Goal: Task Accomplishment & Management: Complete application form

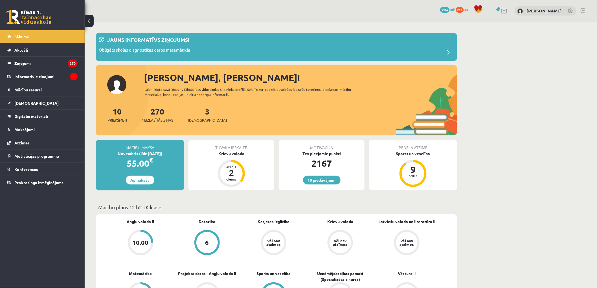
click at [201, 117] on div "3 Ieskaites" at bounding box center [207, 115] width 39 height 18
click at [201, 113] on div "3 Ieskaites" at bounding box center [207, 115] width 39 height 18
click at [200, 112] on link "3 Ieskaites" at bounding box center [207, 114] width 39 height 17
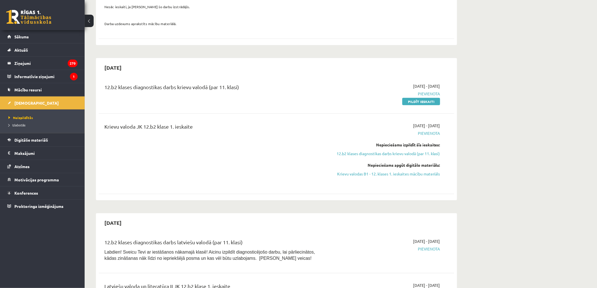
scroll to position [94, 0]
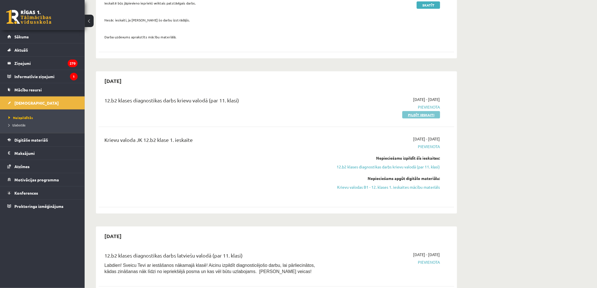
click at [435, 116] on link "Pildīt ieskaiti" at bounding box center [422, 114] width 38 height 7
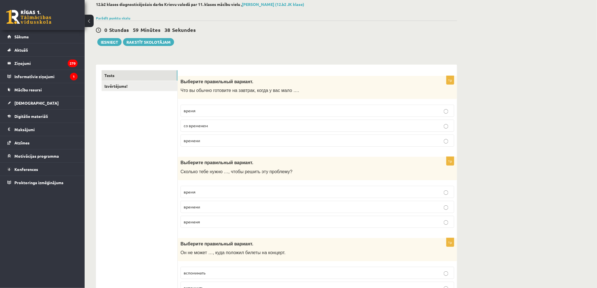
scroll to position [31, 0]
click at [200, 142] on span "времени" at bounding box center [192, 140] width 16 height 5
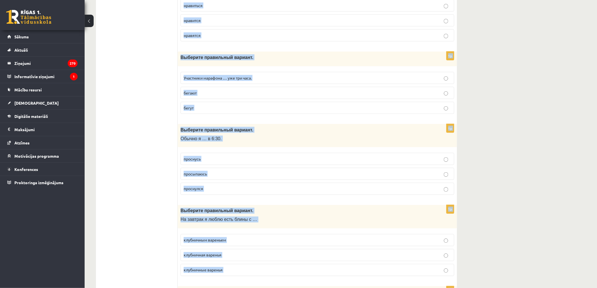
scroll to position [2152, 0]
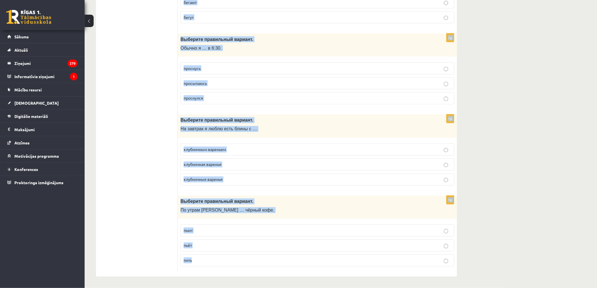
drag, startPoint x: 180, startPoint y: 50, endPoint x: 226, endPoint y: 263, distance: 218.3
copy form "Выберите правильный вариант. Что вы обычно готовите на завтрак, когда у вас мал…"
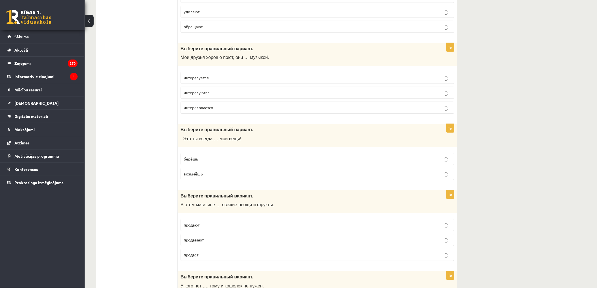
scroll to position [0, 0]
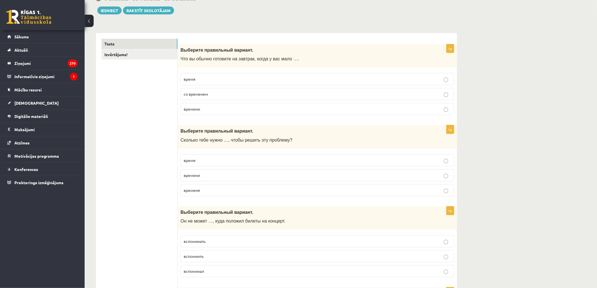
click at [193, 178] on p "времени" at bounding box center [318, 176] width 268 height 6
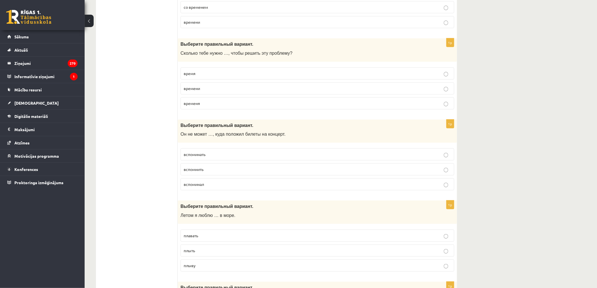
scroll to position [157, 0]
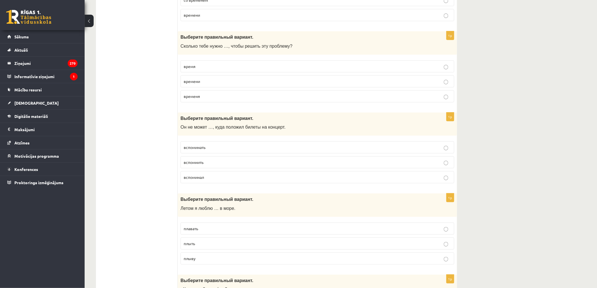
click at [185, 165] on p "вспомнить" at bounding box center [318, 163] width 268 height 6
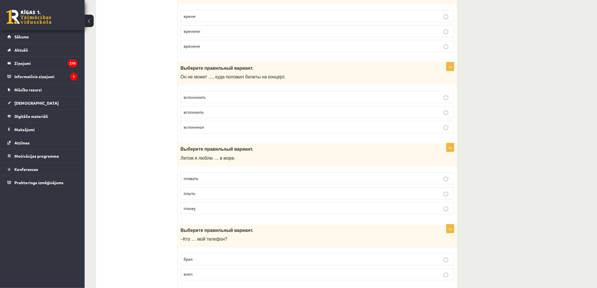
scroll to position [219, 0]
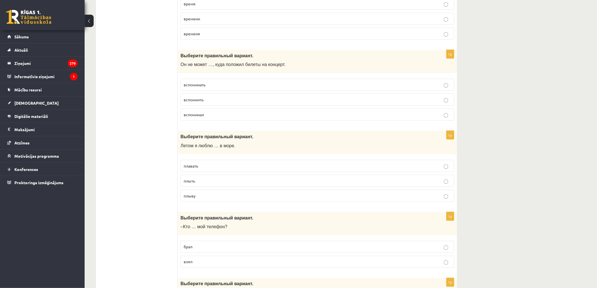
click at [204, 169] on p "плавать" at bounding box center [318, 166] width 268 height 6
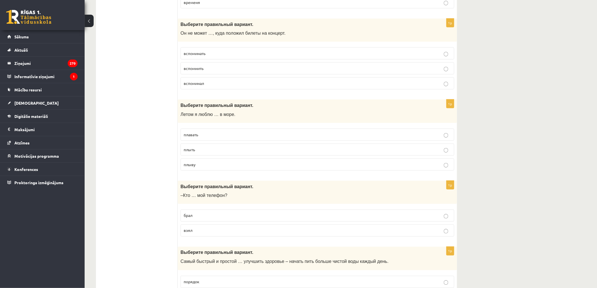
scroll to position [314, 0]
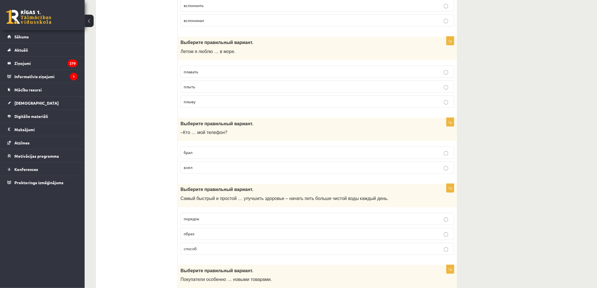
click at [188, 170] on span "взял" at bounding box center [188, 167] width 9 height 5
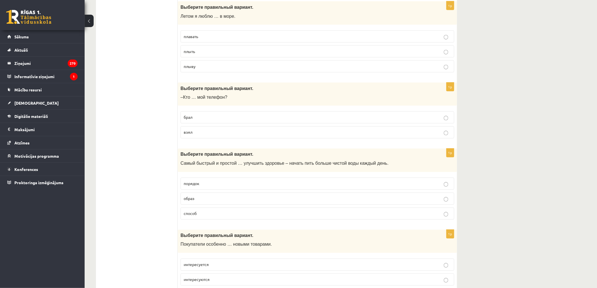
scroll to position [439, 0]
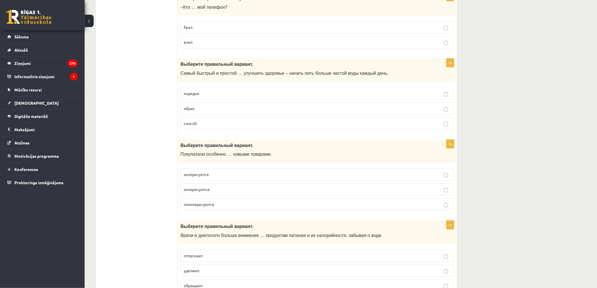
click at [185, 126] on span "способ" at bounding box center [190, 123] width 13 height 5
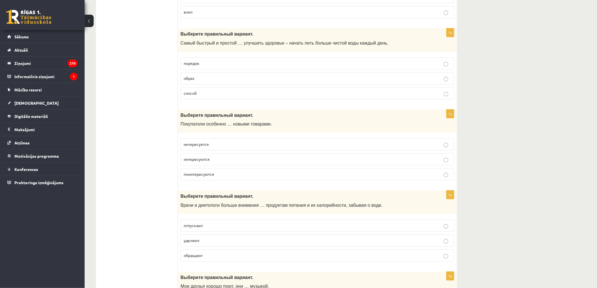
scroll to position [470, 0]
click at [189, 176] on span "поинтересуются" at bounding box center [199, 173] width 30 height 5
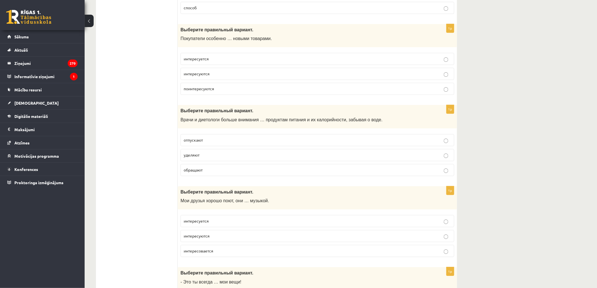
scroll to position [565, 0]
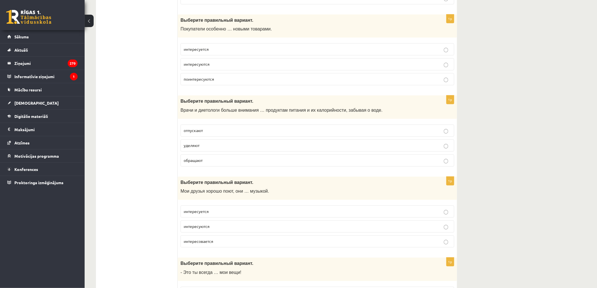
click at [202, 148] on p "уделяют" at bounding box center [318, 146] width 268 height 6
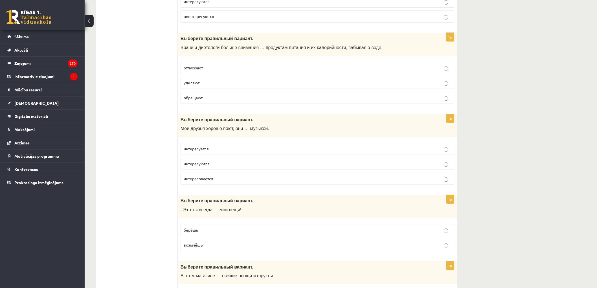
scroll to position [659, 0]
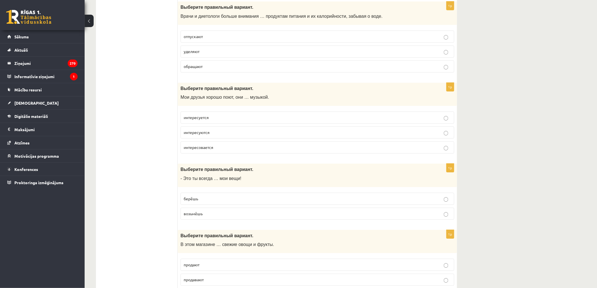
click at [210, 201] on p "берёшь" at bounding box center [318, 199] width 268 height 6
click at [229, 133] on p "интересуются" at bounding box center [318, 133] width 268 height 6
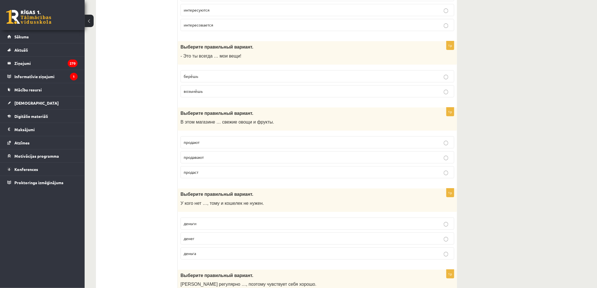
scroll to position [784, 0]
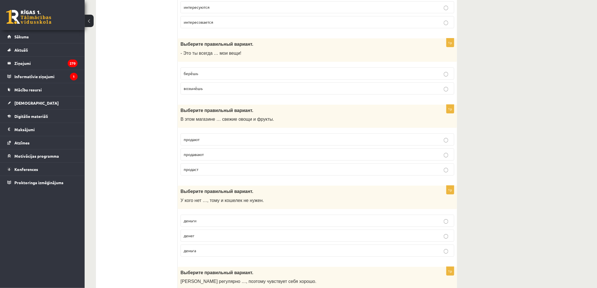
click at [186, 141] on span "продают" at bounding box center [192, 139] width 16 height 5
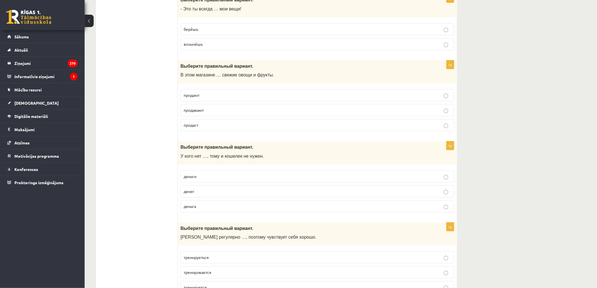
scroll to position [847, 0]
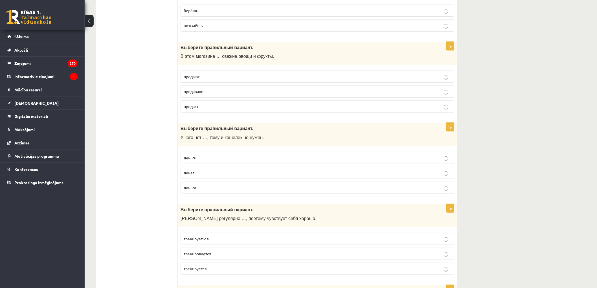
click at [199, 176] on p "денег" at bounding box center [318, 173] width 268 height 6
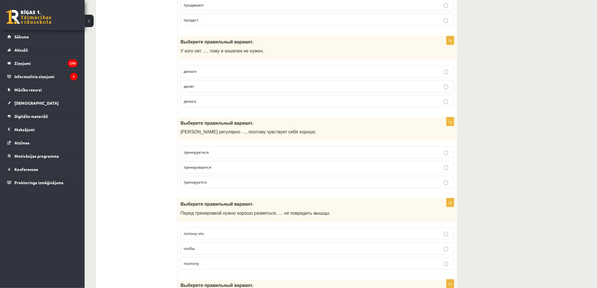
scroll to position [941, 0]
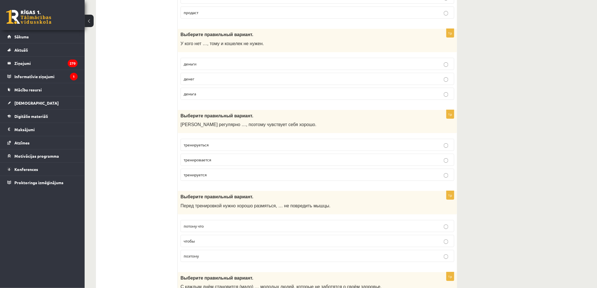
click at [200, 177] on span "тренируется" at bounding box center [195, 174] width 23 height 5
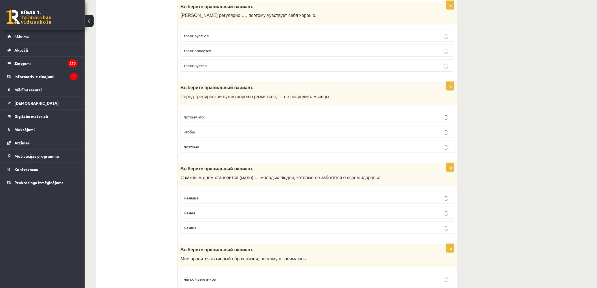
scroll to position [1067, 0]
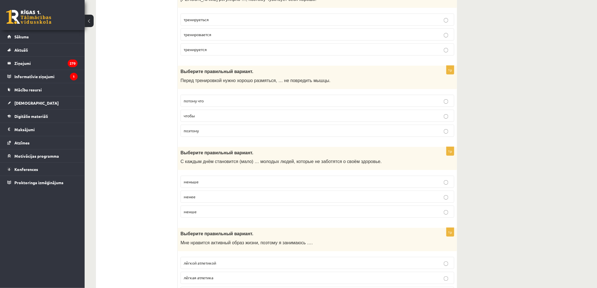
click at [204, 119] on p "чтобы" at bounding box center [318, 116] width 268 height 6
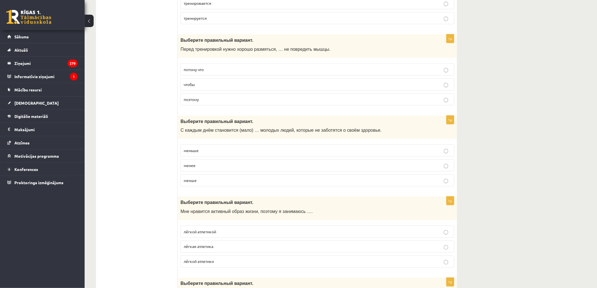
click at [191, 151] on span "меньше" at bounding box center [191, 150] width 15 height 5
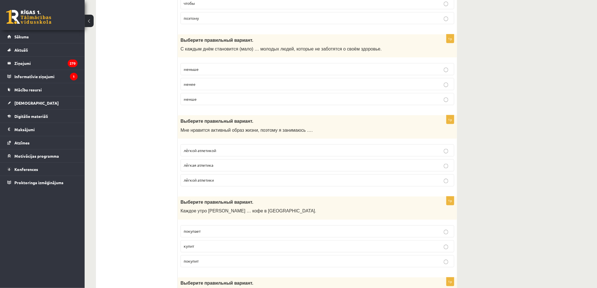
scroll to position [1192, 0]
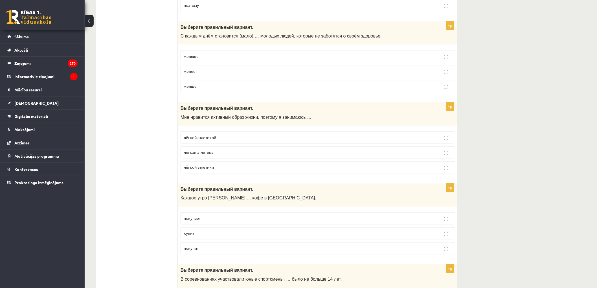
click at [194, 140] on span "лёгкой атлетикой" at bounding box center [200, 137] width 32 height 5
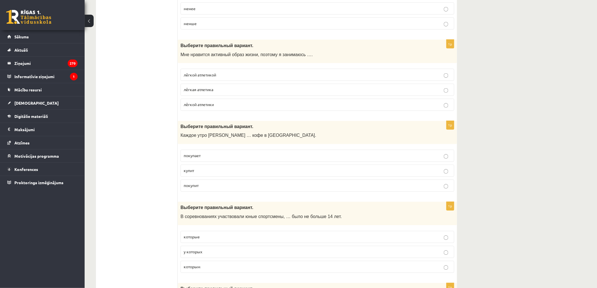
click at [195, 157] on span "покупает" at bounding box center [192, 155] width 17 height 5
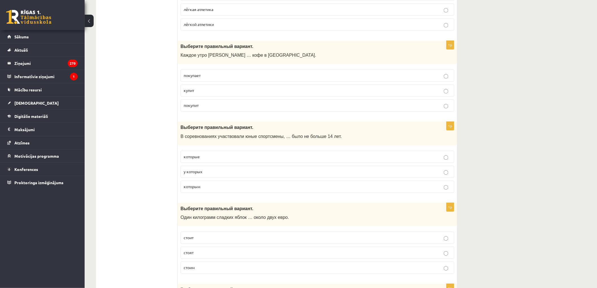
scroll to position [1349, 0]
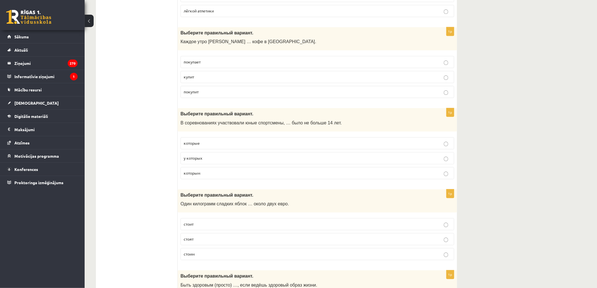
click at [194, 176] on span "которым" at bounding box center [192, 173] width 17 height 5
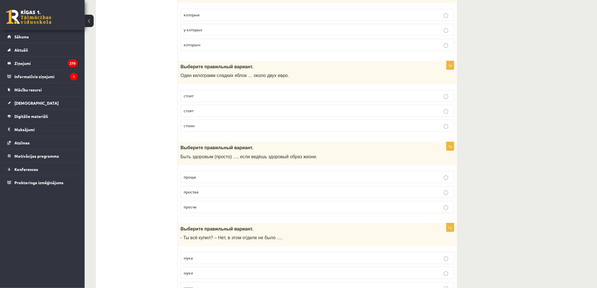
scroll to position [1475, 0]
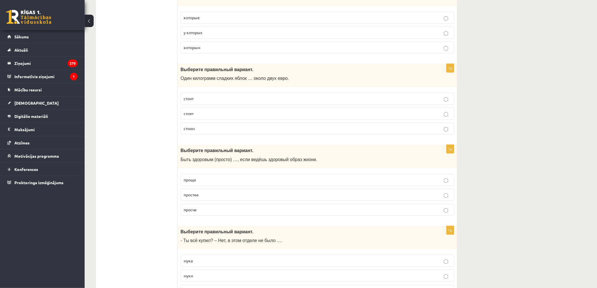
click at [204, 102] on p "стоит" at bounding box center [318, 99] width 268 height 6
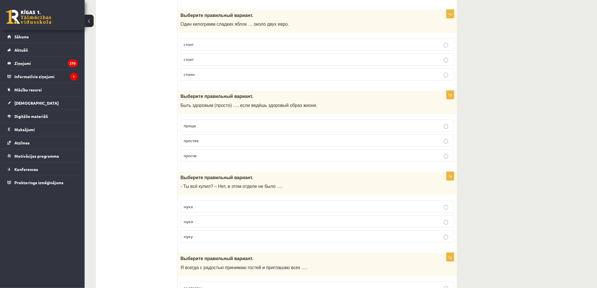
scroll to position [1537, 0]
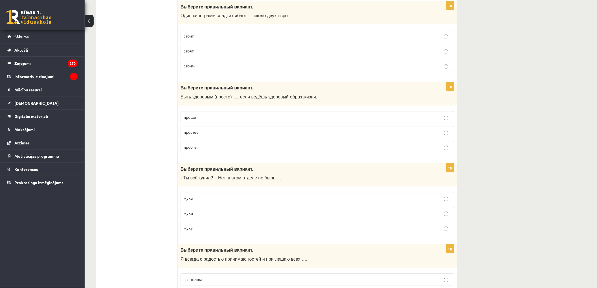
click at [205, 120] on p "проще" at bounding box center [318, 117] width 268 height 6
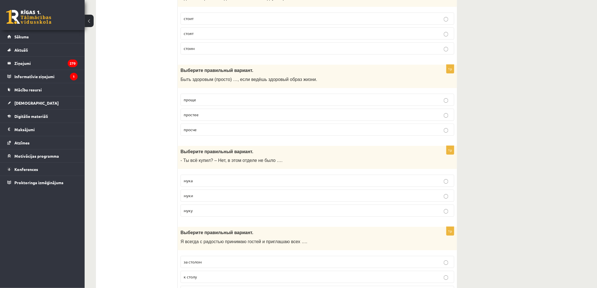
scroll to position [1569, 0]
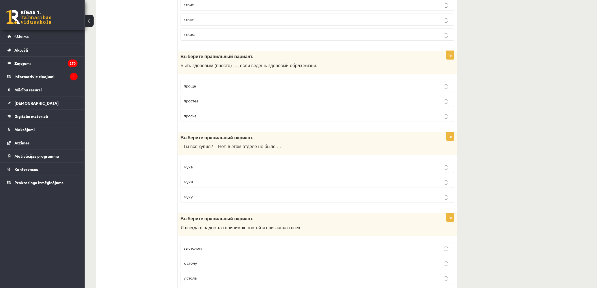
click at [196, 199] on p "муку" at bounding box center [318, 197] width 268 height 6
click at [199, 185] on p "муки" at bounding box center [318, 182] width 268 height 6
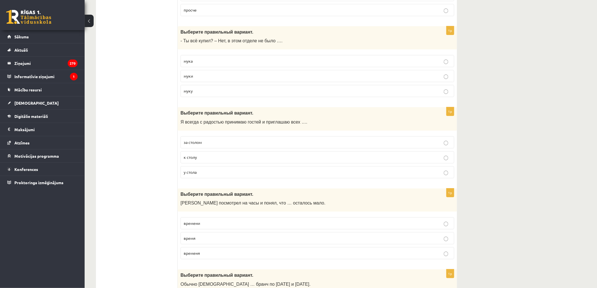
scroll to position [1694, 0]
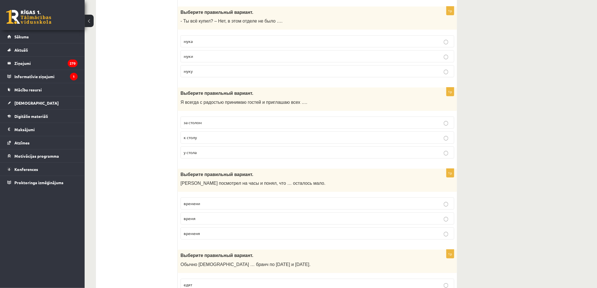
click at [208, 141] on p "к столу" at bounding box center [318, 138] width 268 height 6
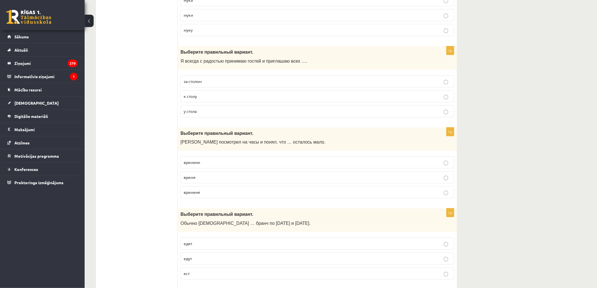
scroll to position [1788, 0]
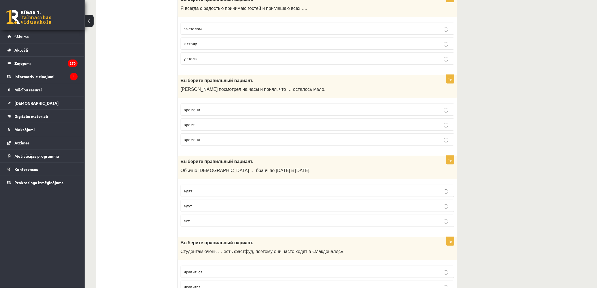
click at [194, 112] on span "времени" at bounding box center [192, 109] width 16 height 5
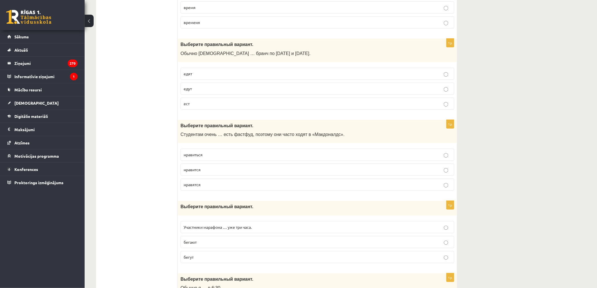
scroll to position [1914, 0]
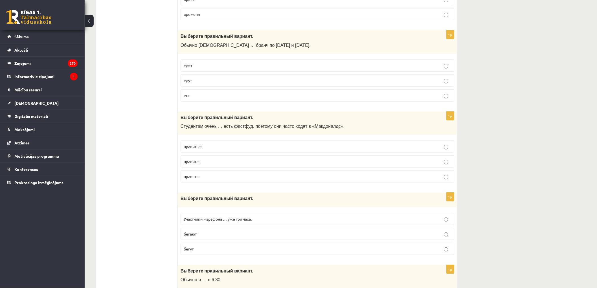
click at [195, 68] on p "едят" at bounding box center [318, 66] width 268 height 6
click at [203, 150] on p "нравиться" at bounding box center [318, 147] width 268 height 6
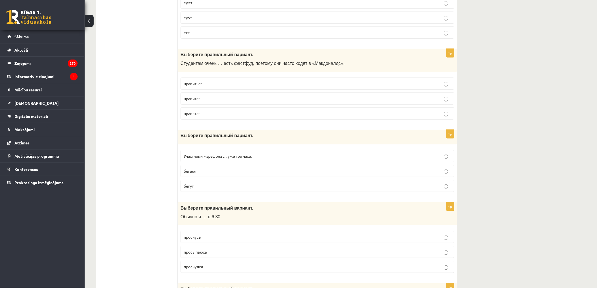
click at [198, 189] on p "бегут" at bounding box center [318, 186] width 268 height 6
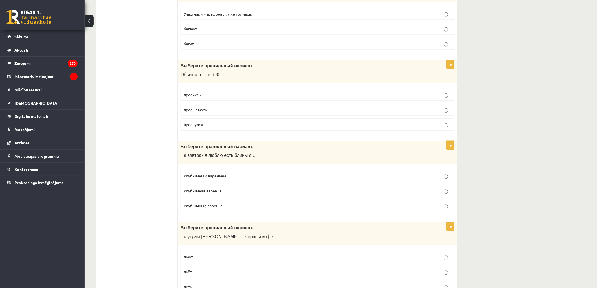
scroll to position [2152, 0]
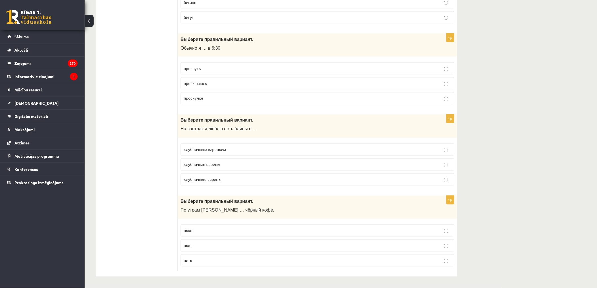
click at [209, 83] on p "просыпаюсь" at bounding box center [318, 83] width 268 height 6
click at [206, 151] on p "клубничным вареньем" at bounding box center [318, 150] width 268 height 6
click at [218, 243] on p "пьёт" at bounding box center [318, 246] width 268 height 6
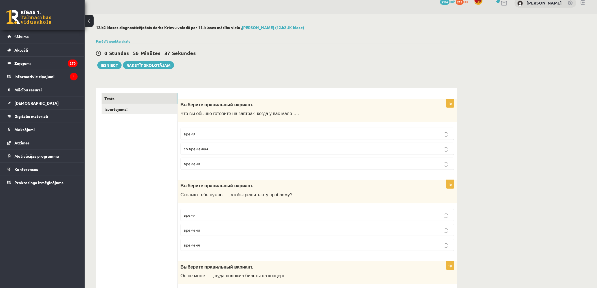
scroll to position [0, 0]
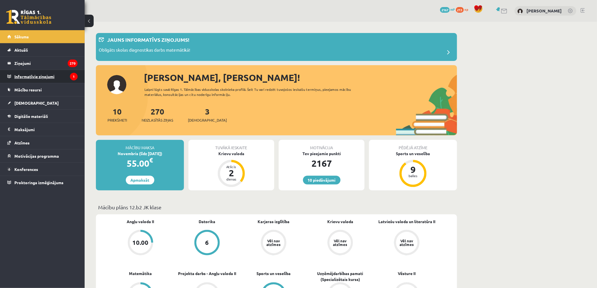
click at [46, 80] on legend "Informatīvie ziņojumi 1" at bounding box center [45, 76] width 63 height 13
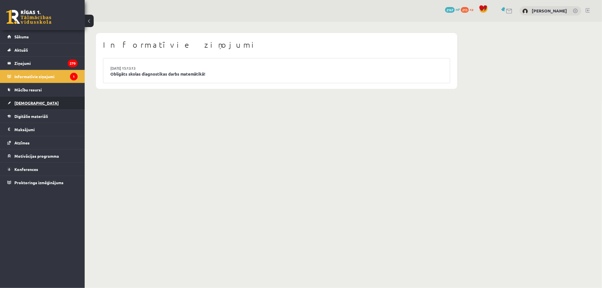
click at [36, 102] on link "[DEMOGRAPHIC_DATA]" at bounding box center [42, 103] width 70 height 13
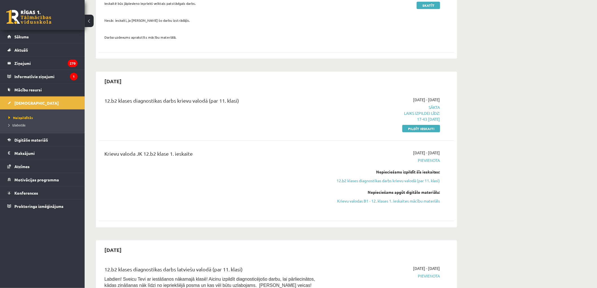
scroll to position [94, 0]
click at [412, 128] on link "Pildīt ieskaiti" at bounding box center [422, 128] width 38 height 7
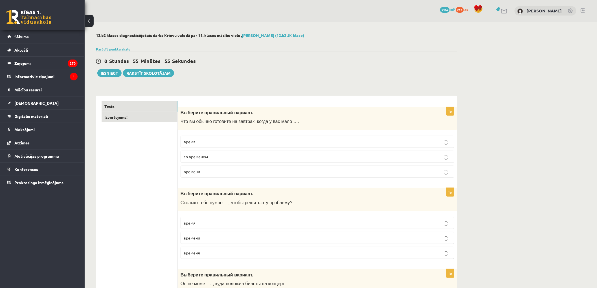
click at [138, 119] on link "Izvērtējums!" at bounding box center [140, 117] width 76 height 10
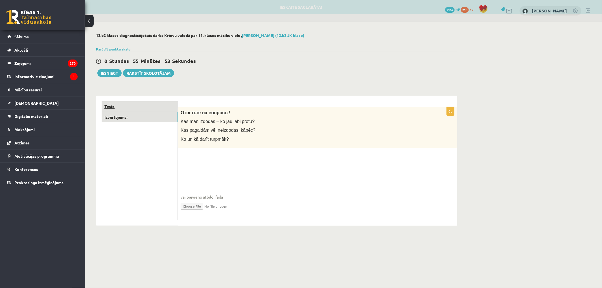
click at [133, 106] on link "Tests" at bounding box center [140, 106] width 76 height 10
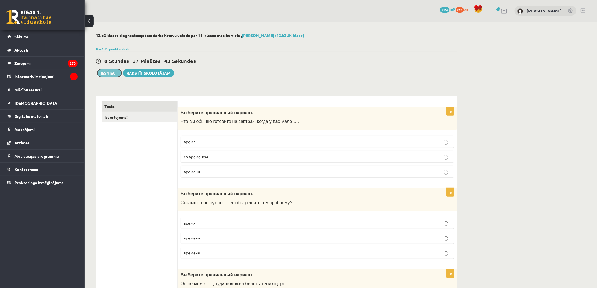
click at [103, 72] on button "Iesniegt" at bounding box center [109, 73] width 24 height 8
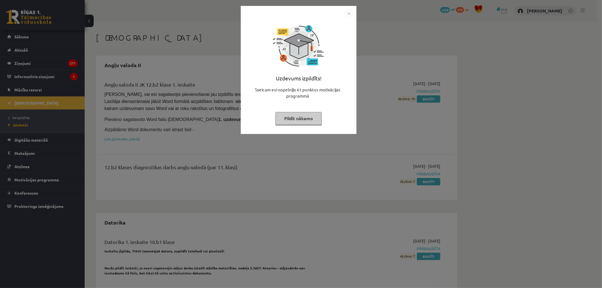
click at [347, 15] on img "Close" at bounding box center [349, 13] width 8 height 8
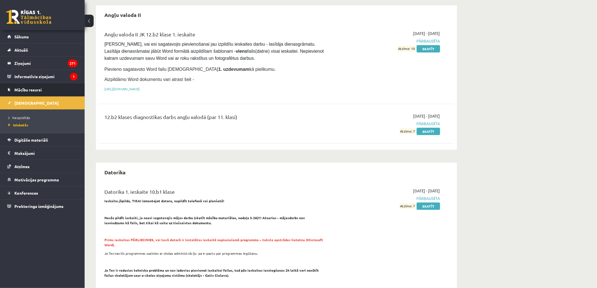
scroll to position [63, 0]
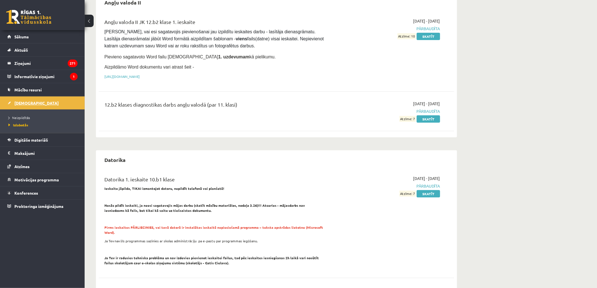
click at [32, 105] on link "[DEMOGRAPHIC_DATA]" at bounding box center [42, 103] width 70 height 13
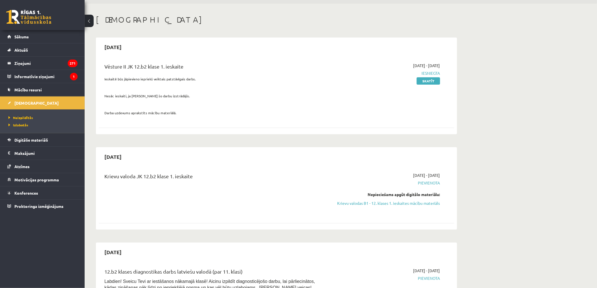
scroll to position [31, 0]
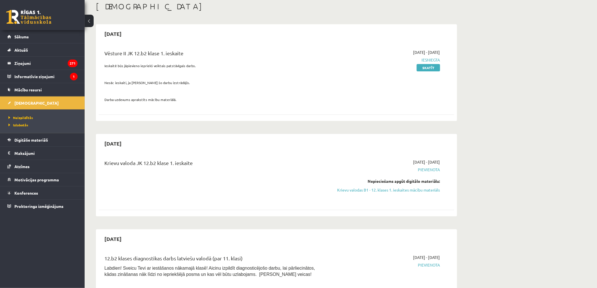
click at [355, 194] on div "[DATE] - [DATE] [GEOGRAPHIC_DATA] Nepieciešams apgūt digitālo materiālu: Krievu…" at bounding box center [387, 180] width 115 height 42
